Goal: Transaction & Acquisition: Download file/media

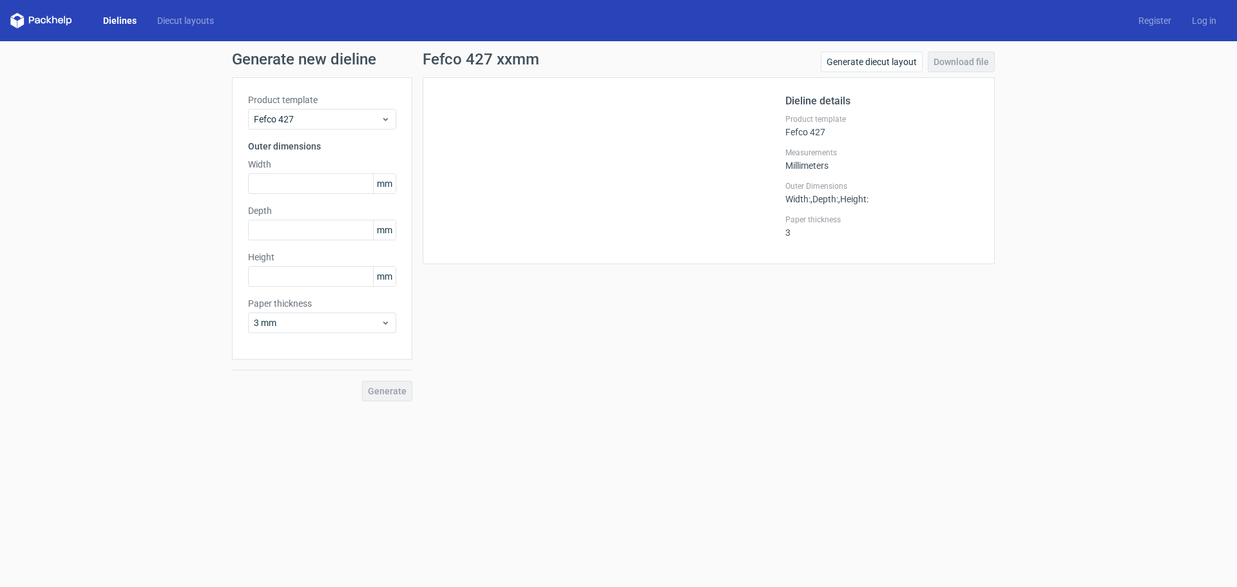
click at [635, 207] on div at bounding box center [612, 170] width 347 height 155
click at [294, 191] on input "text" at bounding box center [322, 183] width 148 height 21
click at [309, 118] on span "Fefco 427" at bounding box center [317, 119] width 127 height 13
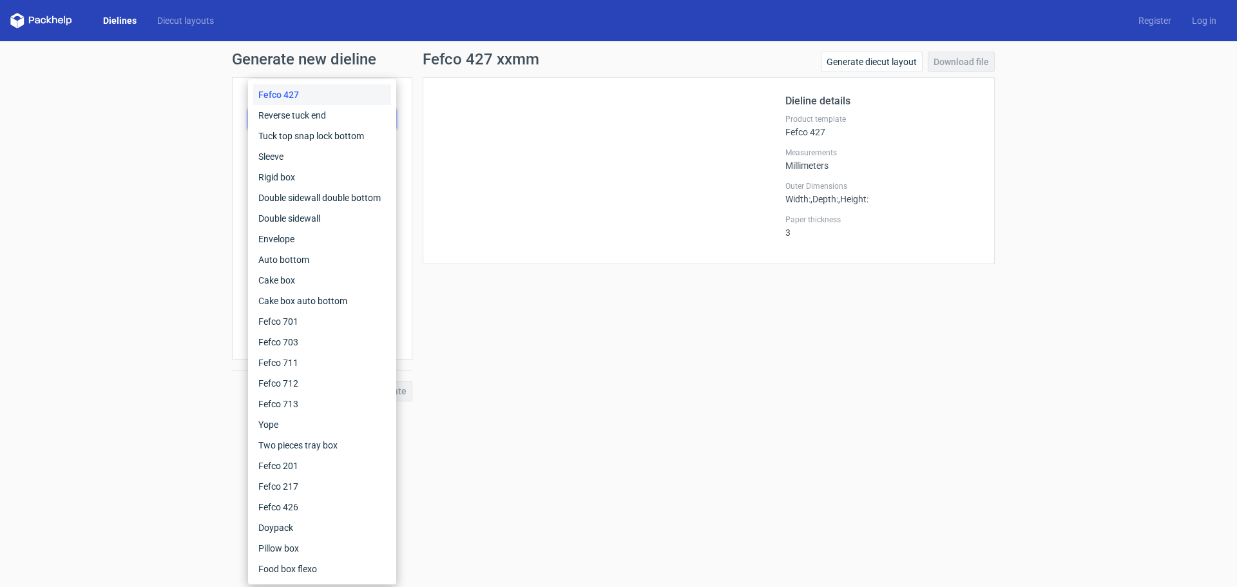
click at [204, 247] on div "Generate new dieline Product template Fefco 427 Outer dimensions Width mm Depth…" at bounding box center [618, 226] width 1237 height 370
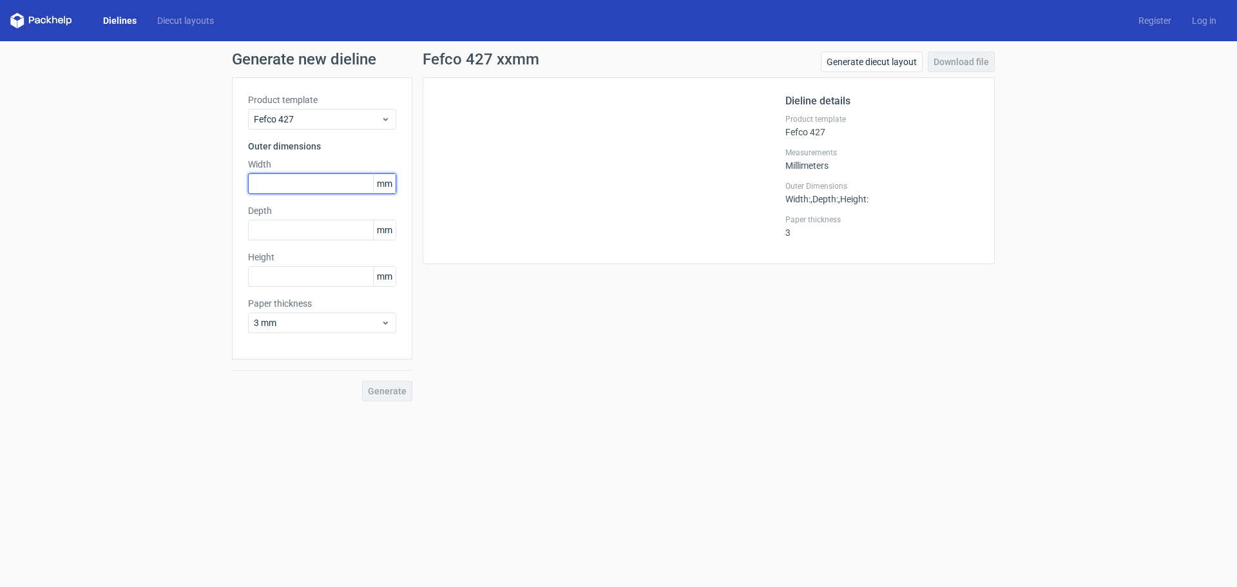
click at [315, 187] on input "text" at bounding box center [322, 183] width 148 height 21
type input "300"
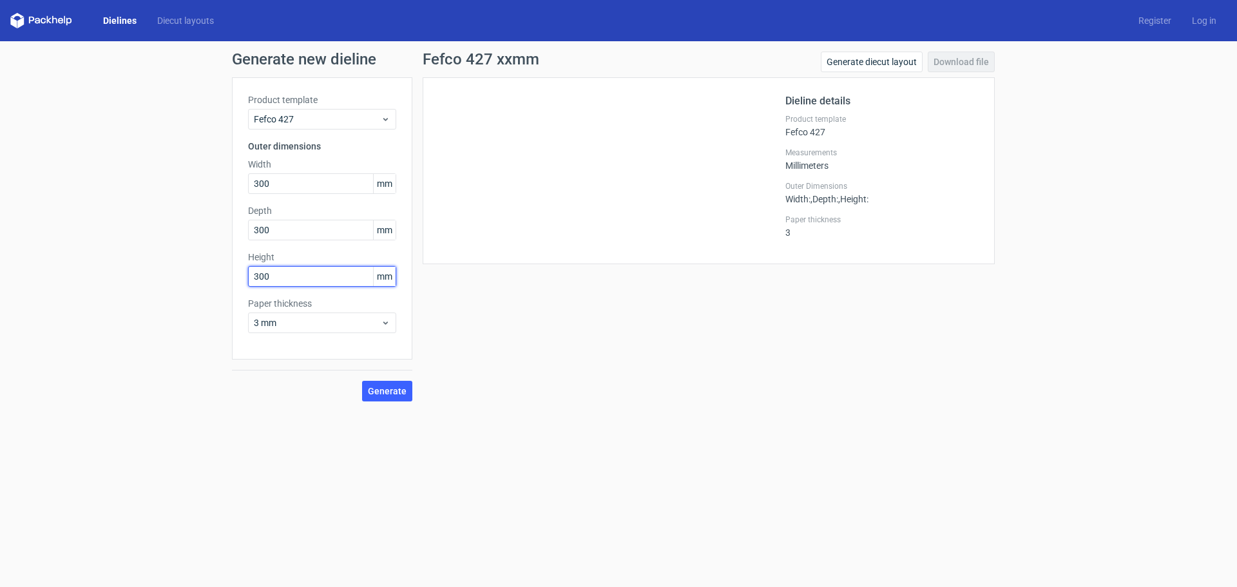
type input "300"
click at [329, 325] on span "3 mm" at bounding box center [317, 322] width 127 height 13
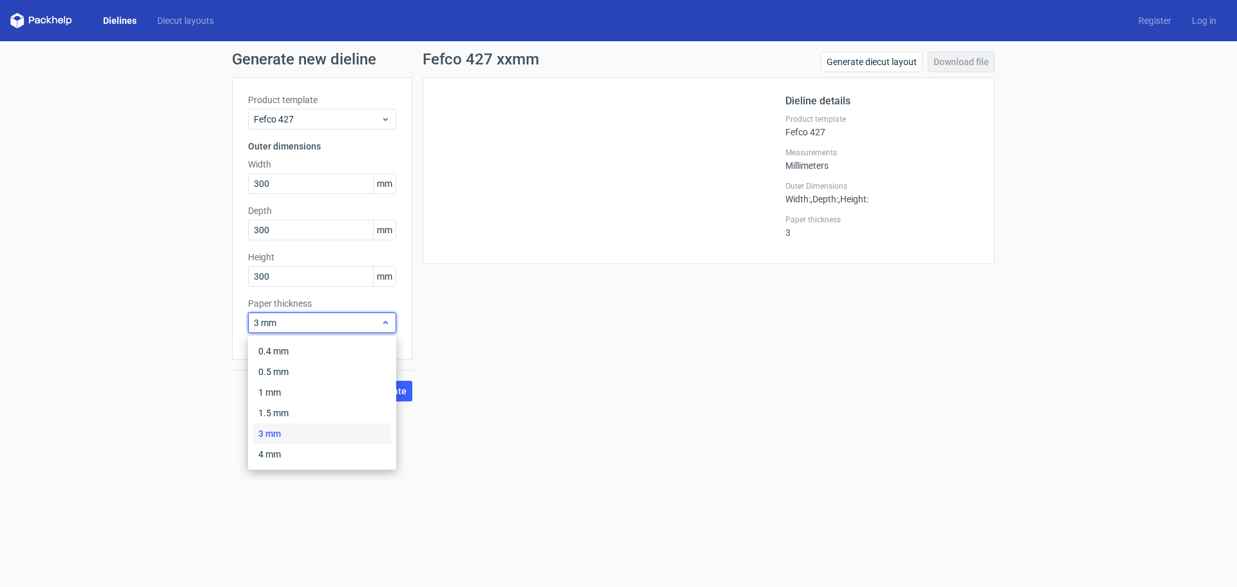
click at [329, 325] on span "3 mm" at bounding box center [317, 322] width 127 height 13
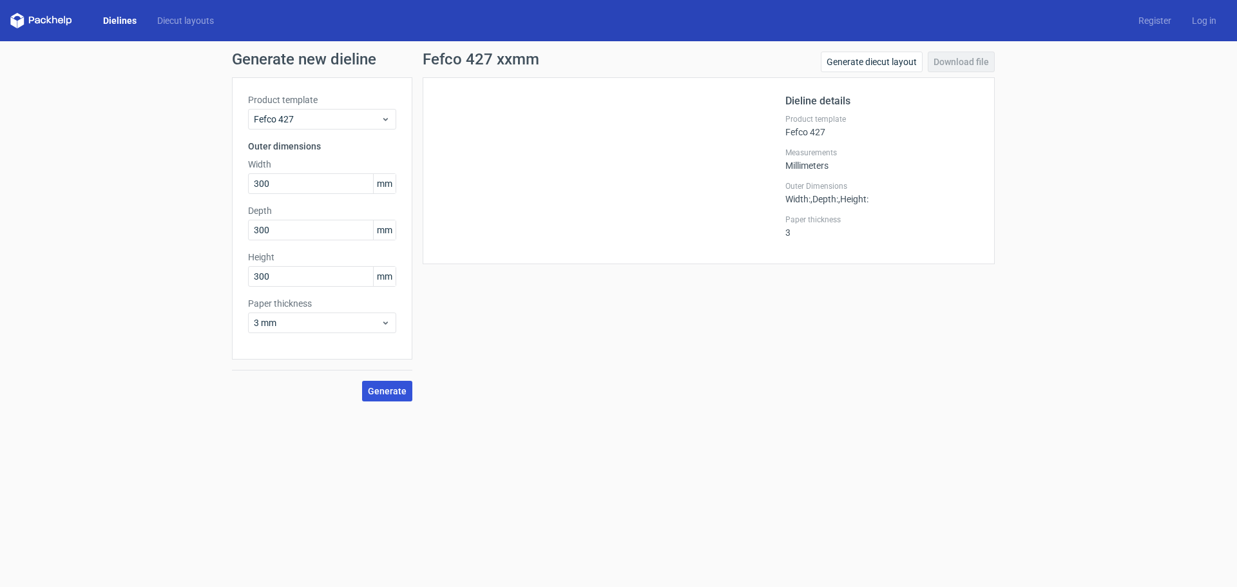
click at [387, 388] on span "Generate" at bounding box center [387, 391] width 39 height 9
click at [979, 61] on link "Download file" at bounding box center [961, 62] width 67 height 21
